Goal: Information Seeking & Learning: Learn about a topic

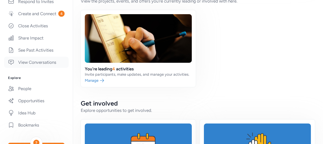
scroll to position [152, 0]
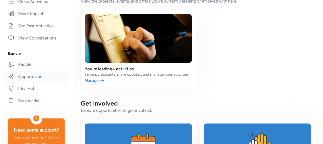
click at [36, 75] on link "Opportunities" at bounding box center [36, 76] width 65 height 11
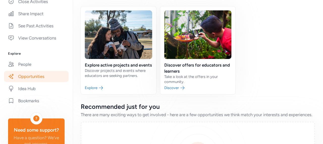
scroll to position [7, 0]
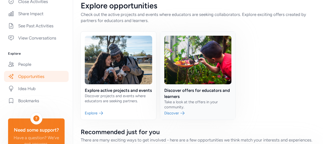
click at [187, 89] on link at bounding box center [198, 76] width 76 height 88
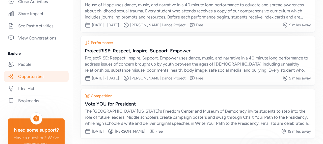
scroll to position [147, 0]
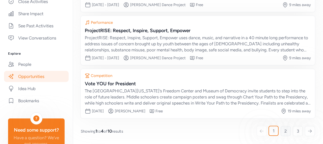
click at [285, 131] on span "2" at bounding box center [286, 131] width 3 height 6
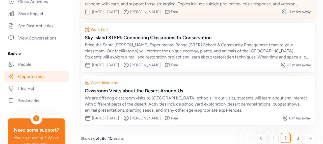
scroll to position [147, 0]
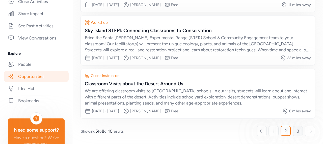
click at [293, 132] on link "3" at bounding box center [298, 131] width 10 height 10
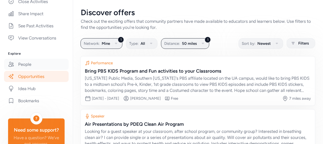
click at [24, 64] on link "People" at bounding box center [36, 64] width 65 height 11
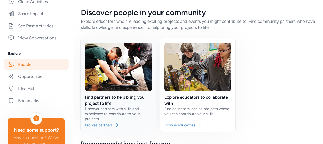
click at [129, 84] on link at bounding box center [119, 84] width 76 height 93
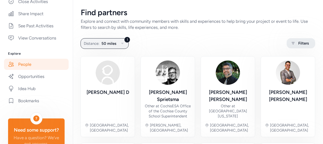
click at [299, 45] on span "Filters" at bounding box center [304, 43] width 11 height 6
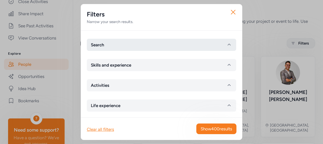
click at [131, 44] on button "Search" at bounding box center [162, 45] width 150 height 12
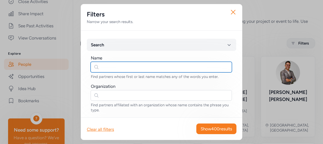
click at [112, 72] on input "text" at bounding box center [162, 67] width 142 height 11
type input "blue prints"
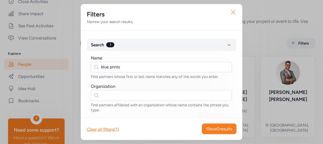
click at [234, 11] on icon "button" at bounding box center [233, 12] width 8 height 8
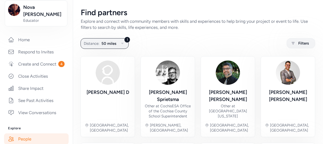
scroll to position [76, 0]
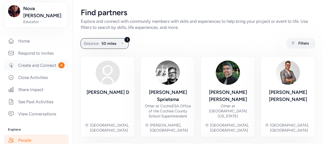
click at [40, 60] on link "Create and Connect 4" at bounding box center [36, 65] width 65 height 11
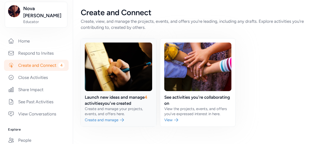
click at [110, 99] on link at bounding box center [119, 82] width 76 height 88
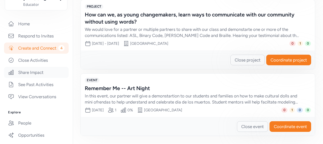
scroll to position [152, 0]
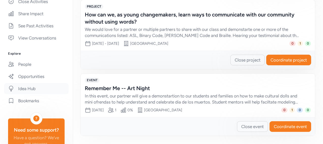
click at [31, 90] on link "Idea Hub" at bounding box center [36, 88] width 65 height 11
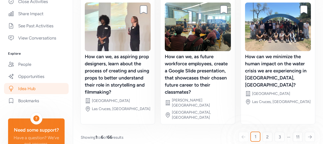
scroll to position [193, 0]
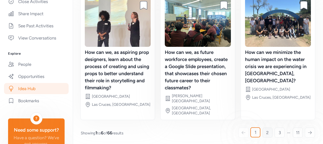
click at [263, 131] on link "2" at bounding box center [268, 132] width 10 height 10
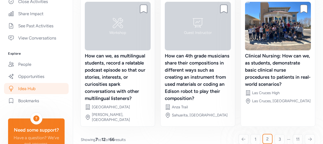
scroll to position [200, 0]
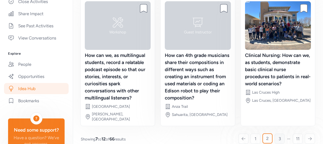
click at [279, 135] on span "3" at bounding box center [280, 138] width 2 height 6
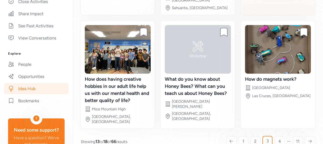
scroll to position [178, 0]
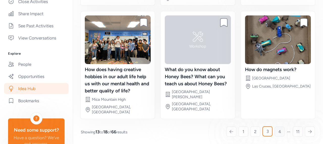
click at [275, 132] on link "4" at bounding box center [280, 131] width 10 height 10
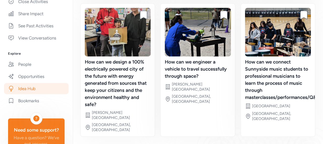
scroll to position [193, 0]
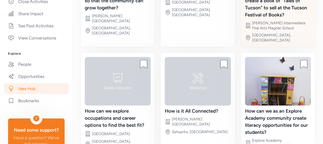
scroll to position [146, 0]
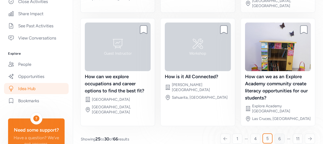
click at [279, 135] on span "6" at bounding box center [280, 138] width 3 height 6
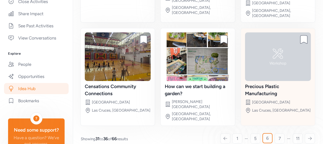
scroll to position [168, 0]
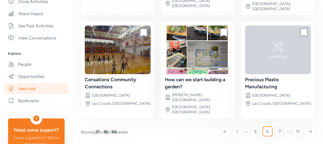
click at [279, 130] on span "7" at bounding box center [280, 131] width 2 height 6
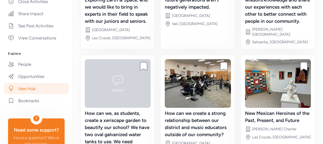
scroll to position [146, 0]
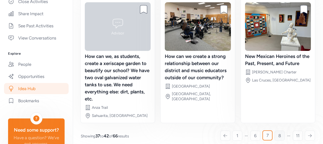
click at [279, 132] on span "8" at bounding box center [280, 135] width 3 height 6
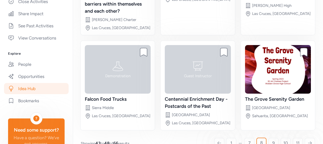
scroll to position [146, 0]
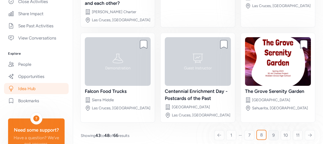
click at [269, 136] on link "9" at bounding box center [274, 135] width 10 height 10
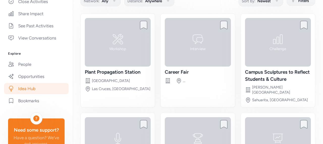
scroll to position [44, 0]
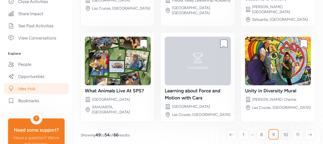
click at [284, 132] on span "10" at bounding box center [286, 134] width 5 height 6
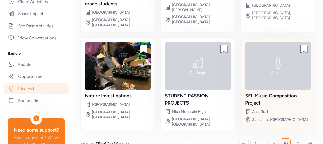
scroll to position [136, 0]
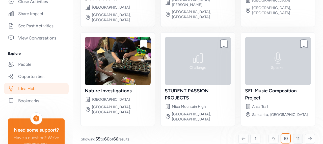
click at [293, 133] on link "11" at bounding box center [298, 138] width 10 height 10
